Goal: Task Accomplishment & Management: Manage account settings

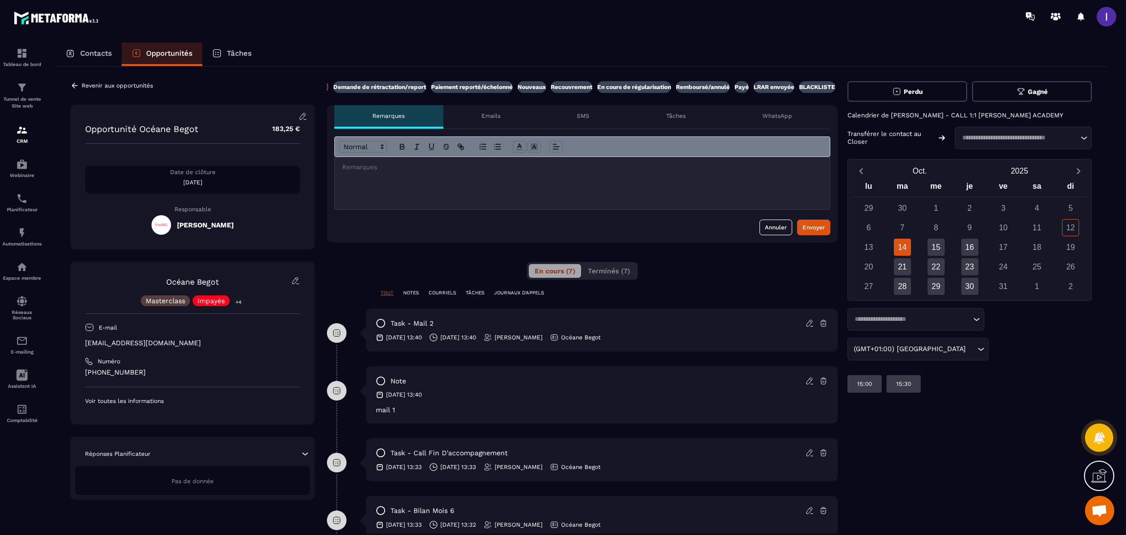
scroll to position [0, 147]
click at [743, 88] on p "Payé" at bounding box center [739, 87] width 14 height 8
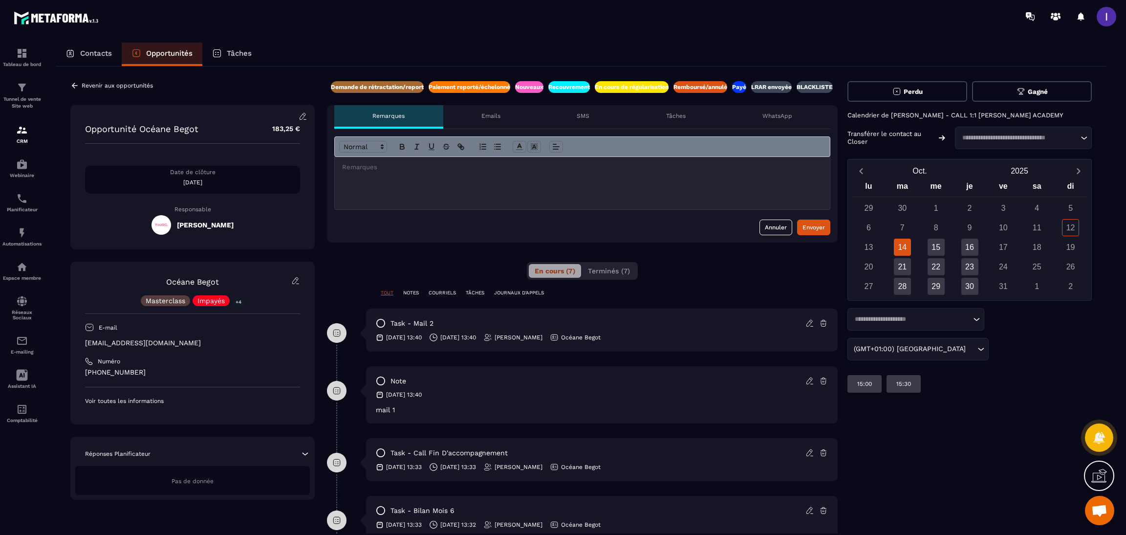
scroll to position [0, 153]
click at [549, 193] on div at bounding box center [582, 183] width 495 height 52
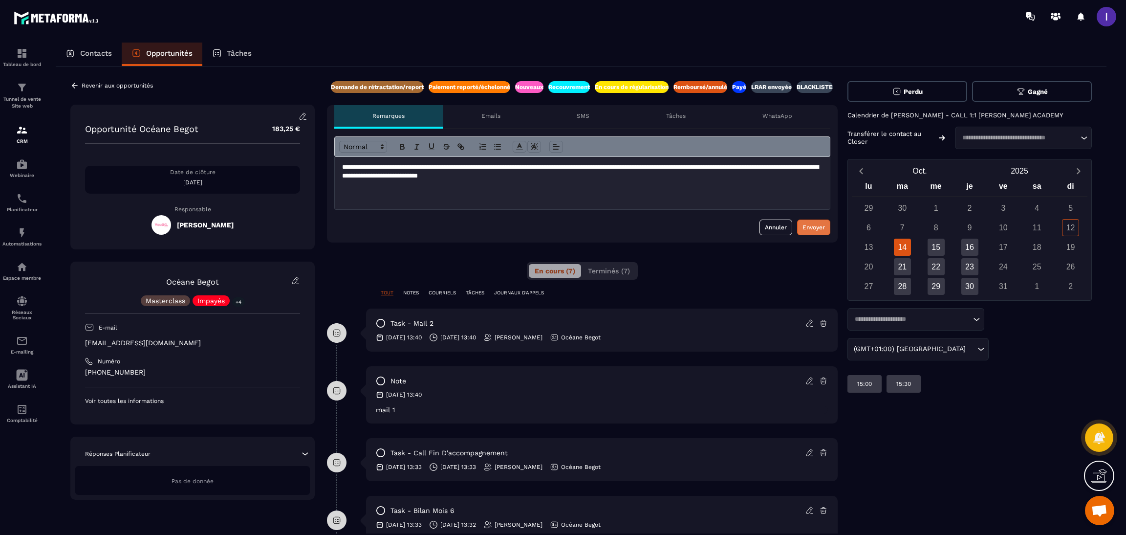
click at [815, 227] on div "Envoyer" at bounding box center [813, 227] width 22 height 10
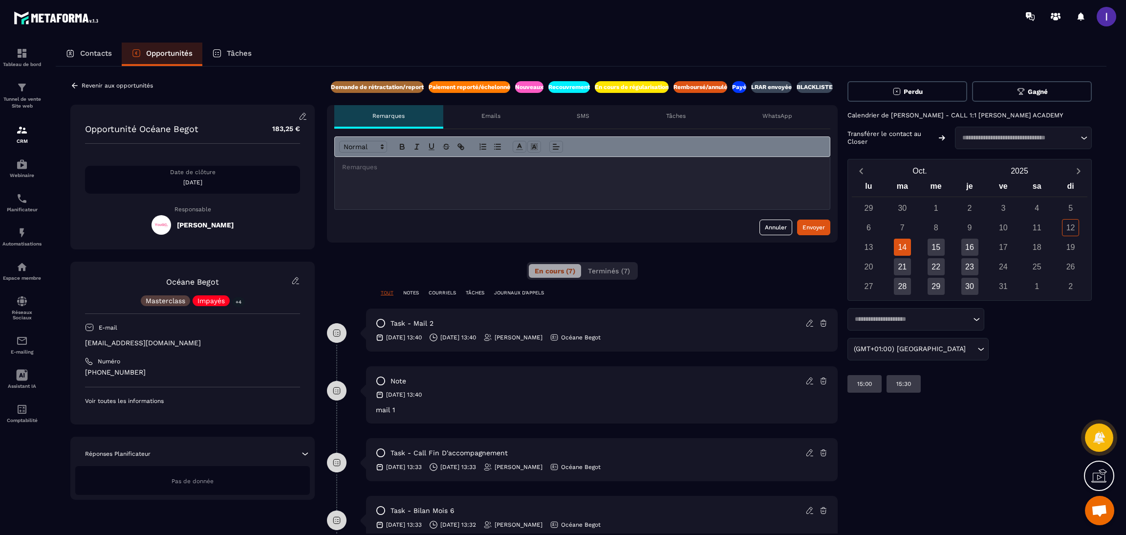
click at [78, 86] on icon at bounding box center [74, 85] width 9 height 9
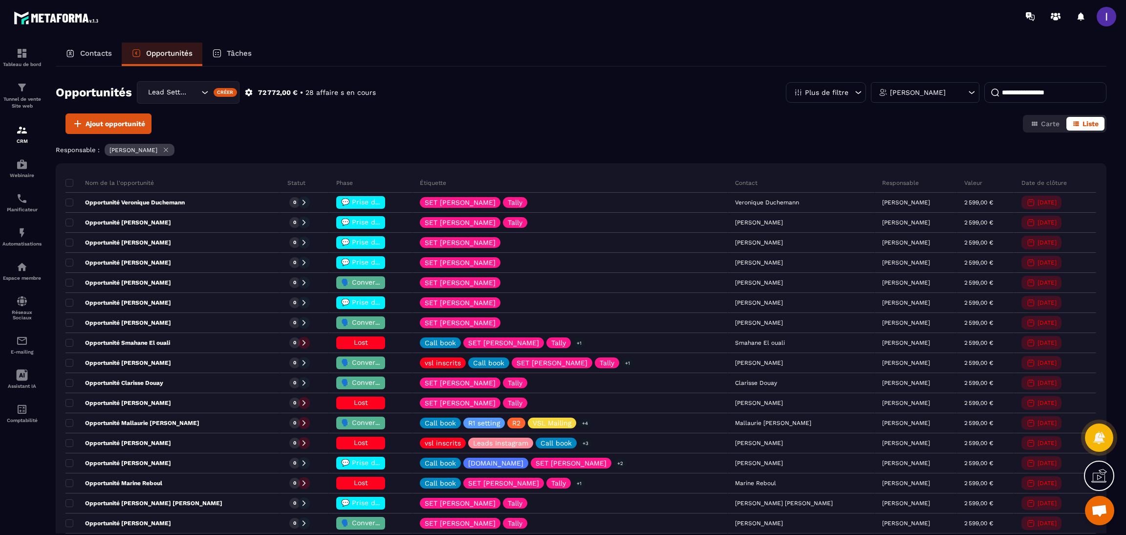
click at [1051, 86] on input at bounding box center [1045, 92] width 122 height 21
click at [167, 146] on icon at bounding box center [165, 149] width 7 height 7
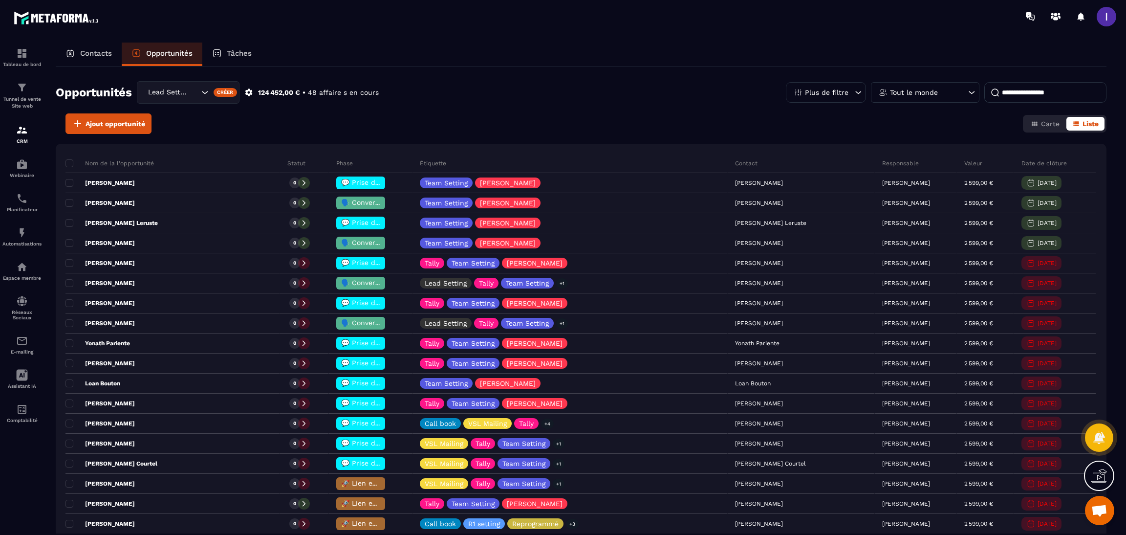
click at [100, 54] on p "Contacts" at bounding box center [96, 53] width 32 height 9
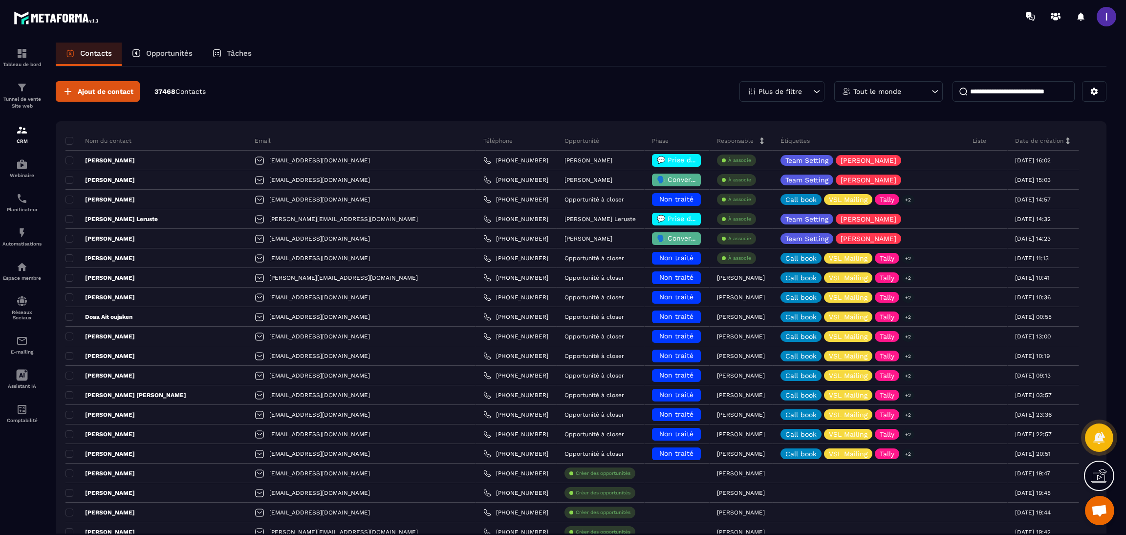
click at [1015, 98] on input at bounding box center [1013, 91] width 122 height 21
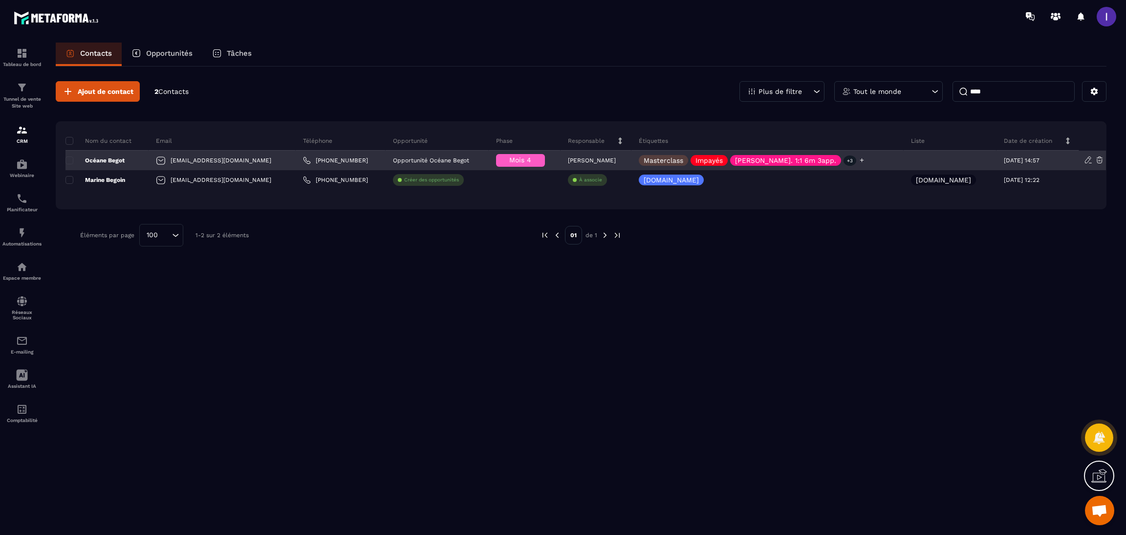
type input "****"
click at [835, 161] on div "[PERSON_NAME]. 1:1 6m 3app." at bounding box center [785, 160] width 111 height 11
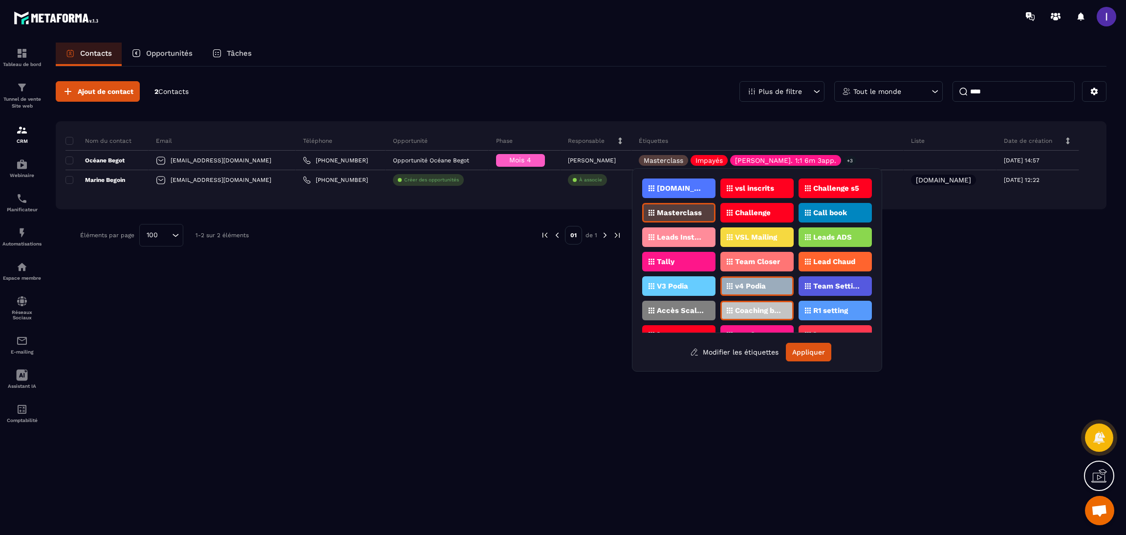
scroll to position [73, 0]
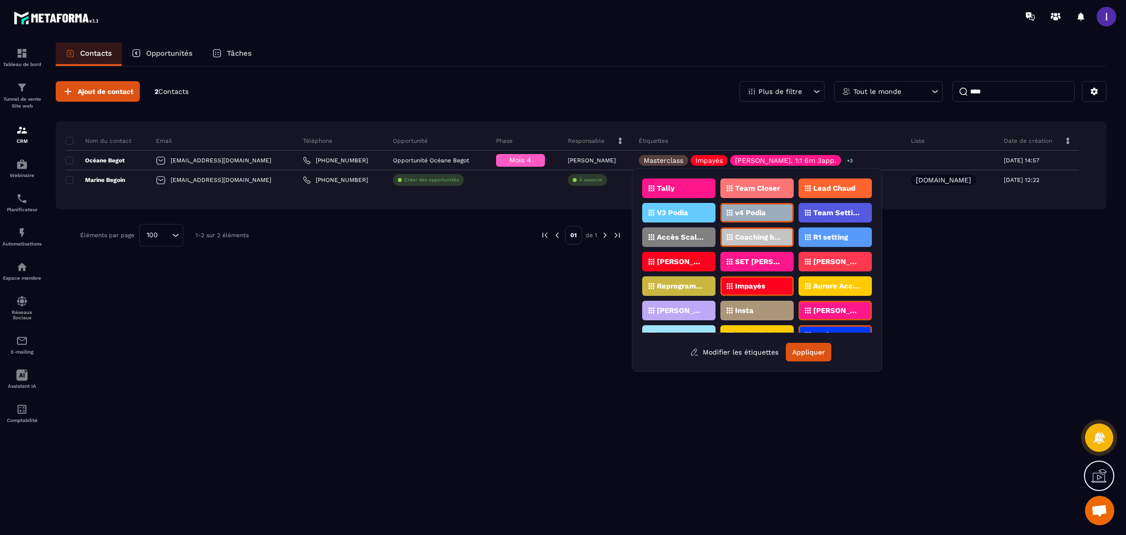
click at [757, 276] on div "Impayés" at bounding box center [756, 286] width 73 height 20
click at [811, 357] on button "Appliquer" at bounding box center [808, 352] width 45 height 19
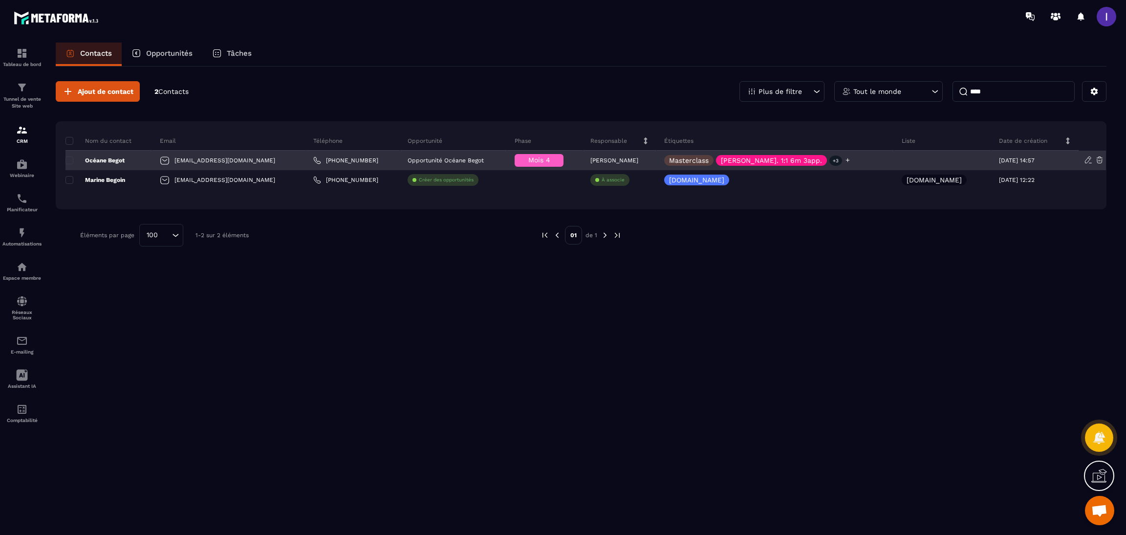
click at [850, 158] on icon at bounding box center [847, 160] width 6 height 6
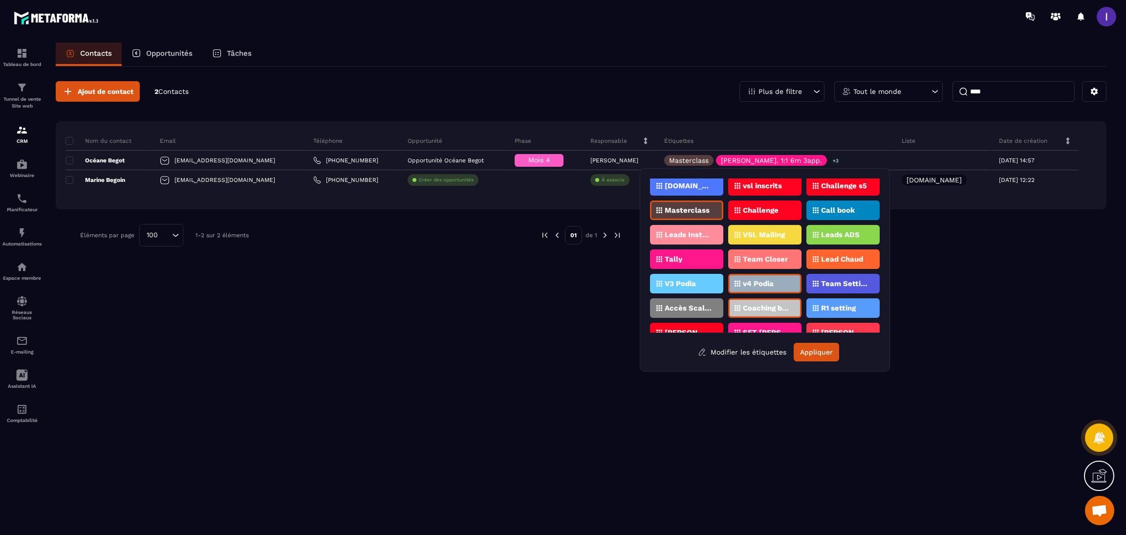
scroll to position [0, 0]
